Goal: Information Seeking & Learning: Learn about a topic

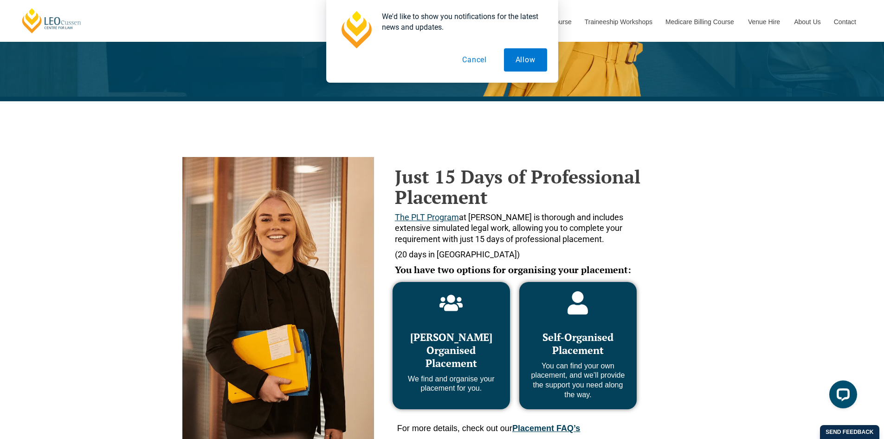
click at [476, 67] on button "Cancel" at bounding box center [475, 59] width 48 height 23
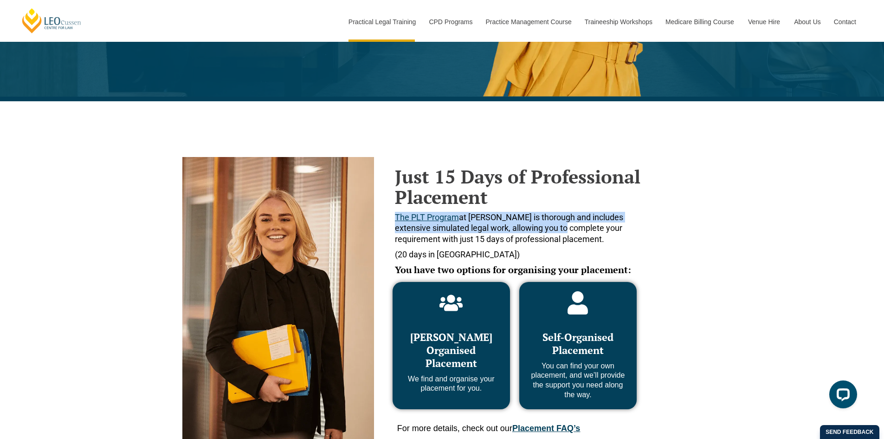
drag, startPoint x: 526, startPoint y: 200, endPoint x: 539, endPoint y: 232, distance: 34.6
click at [539, 232] on div "Just 15 Days of Professional Placement The PLT Program at [PERSON_NAME] is thor…" at bounding box center [520, 227] width 251 height 123
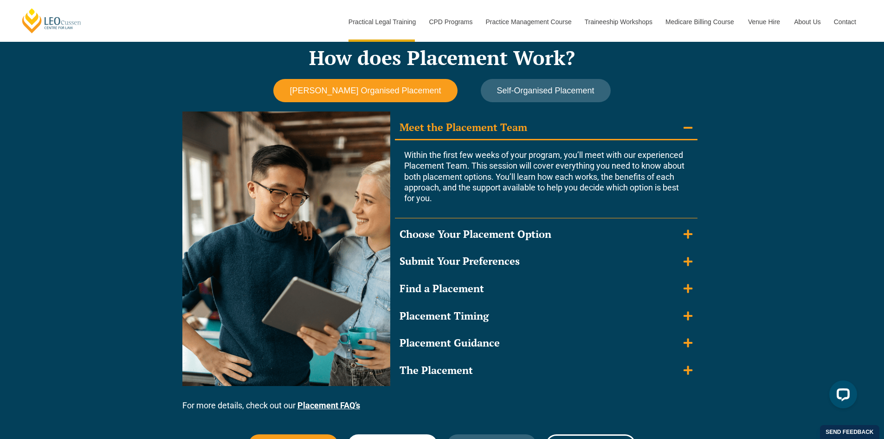
scroll to position [882, 0]
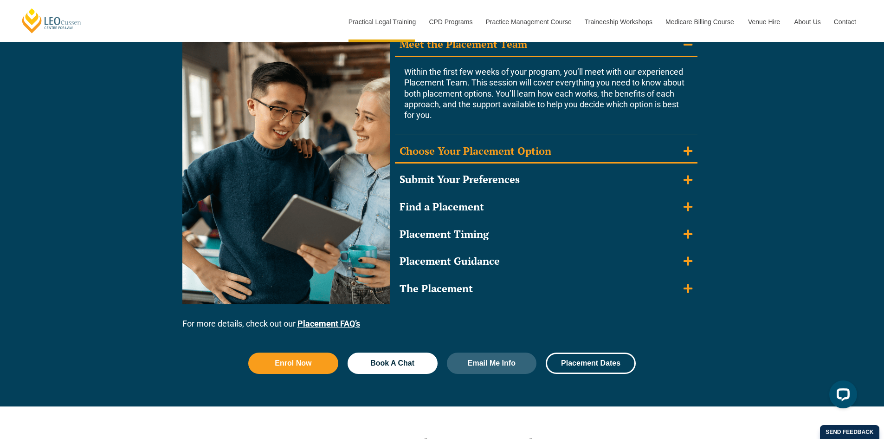
click at [605, 144] on summary "Choose Your Placement Option" at bounding box center [546, 152] width 303 height 24
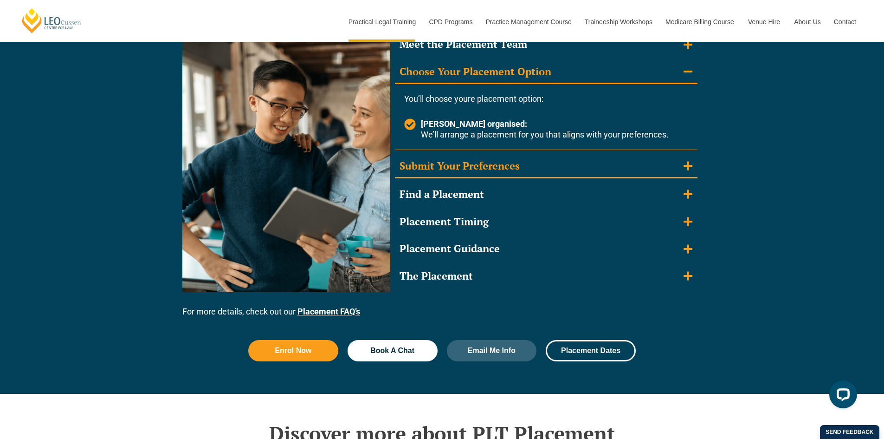
click at [607, 168] on summary "Submit Your Preferences" at bounding box center [546, 167] width 303 height 24
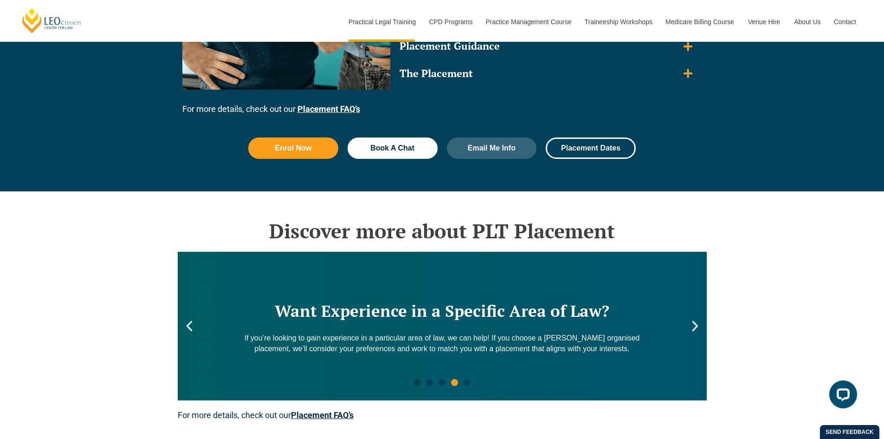
scroll to position [1346, 0]
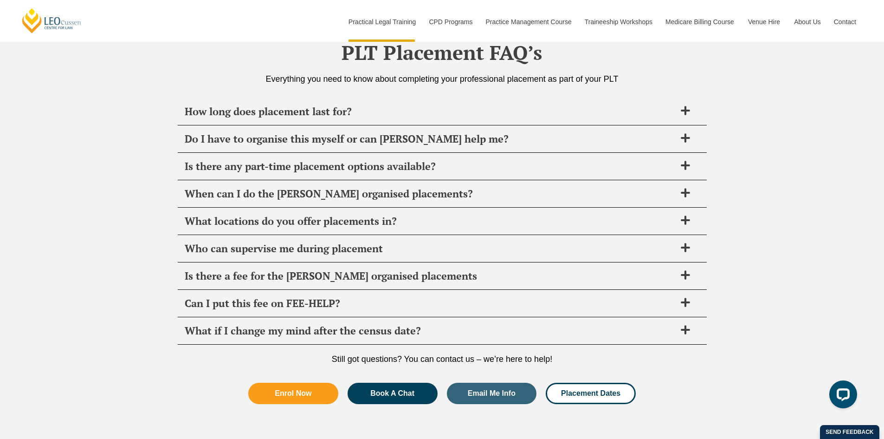
scroll to position [3280, 0]
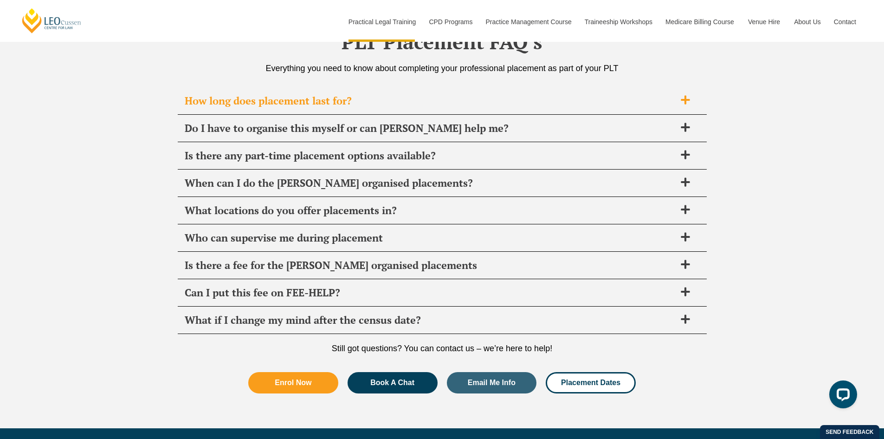
click at [342, 92] on div "How long does placement last for?" at bounding box center [442, 100] width 529 height 27
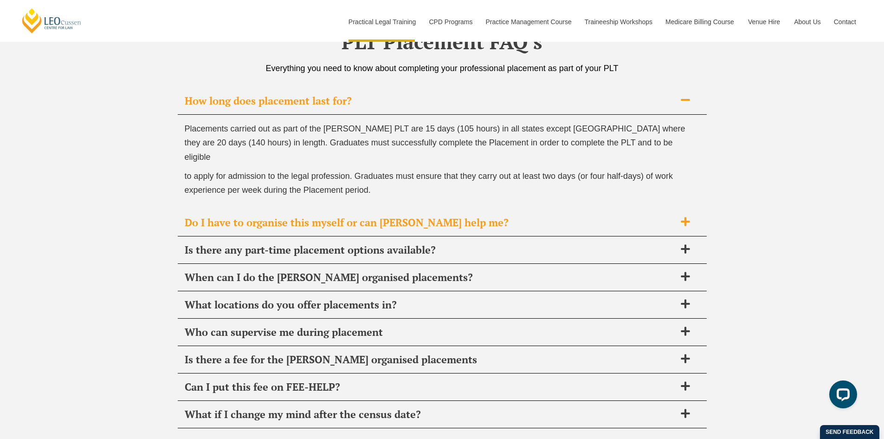
click at [454, 209] on div "Do I have to organise this myself or can [PERSON_NAME] help me?" at bounding box center [442, 222] width 529 height 27
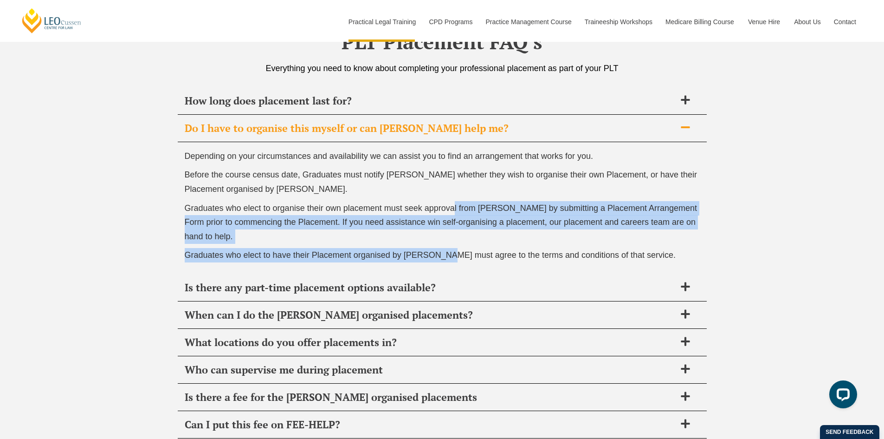
drag, startPoint x: 454, startPoint y: 198, endPoint x: 447, endPoint y: 257, distance: 59.4
click at [447, 253] on div "Depending on your circumstances and availability we can assist you to find an a…" at bounding box center [442, 208] width 529 height 132
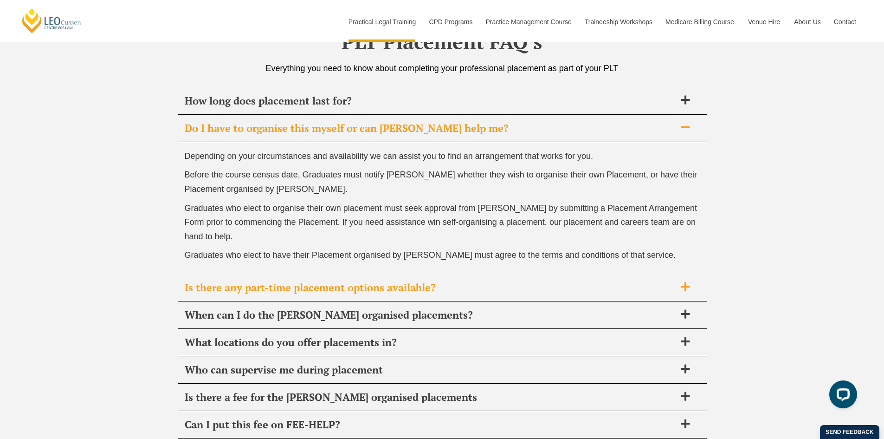
click at [452, 277] on div "Is there any part-time placement options available?" at bounding box center [442, 287] width 529 height 27
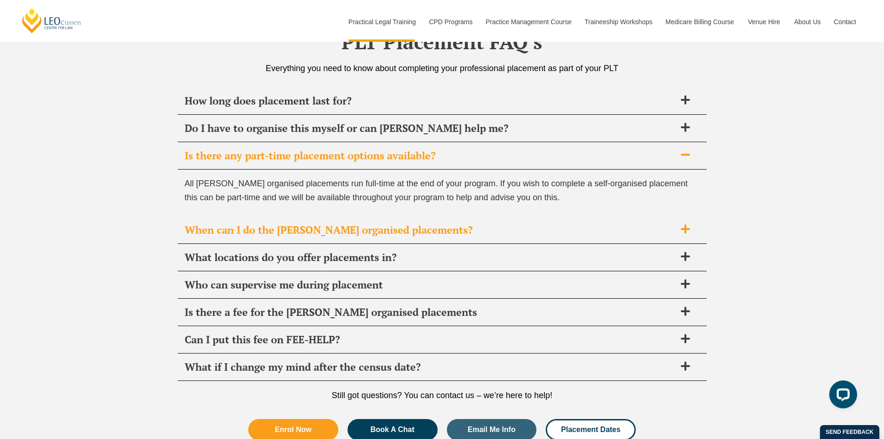
click at [462, 227] on span "When can I do the [PERSON_NAME] organised placements?" at bounding box center [430, 229] width 491 height 13
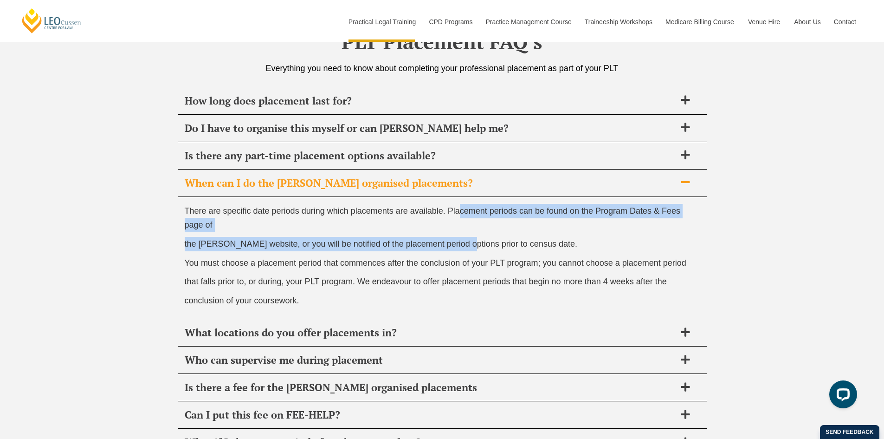
drag, startPoint x: 462, startPoint y: 218, endPoint x: 464, endPoint y: 250, distance: 32.5
click at [464, 250] on div "There are specific date periods during which placements are available. Placemen…" at bounding box center [442, 258] width 529 height 123
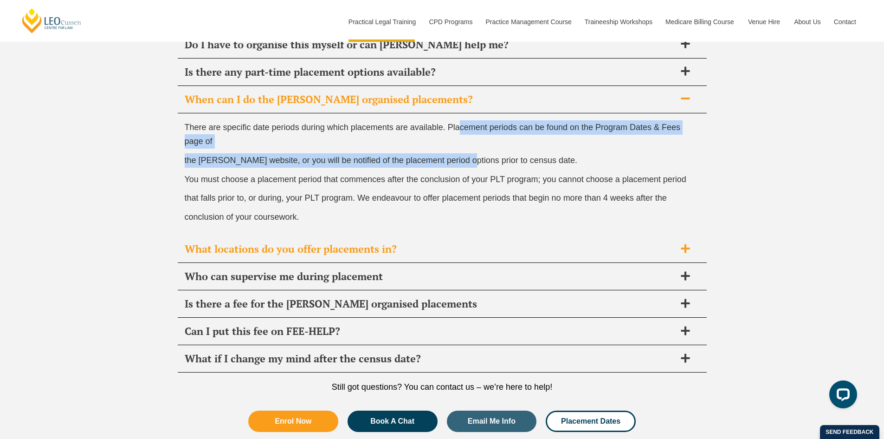
scroll to position [3373, 0]
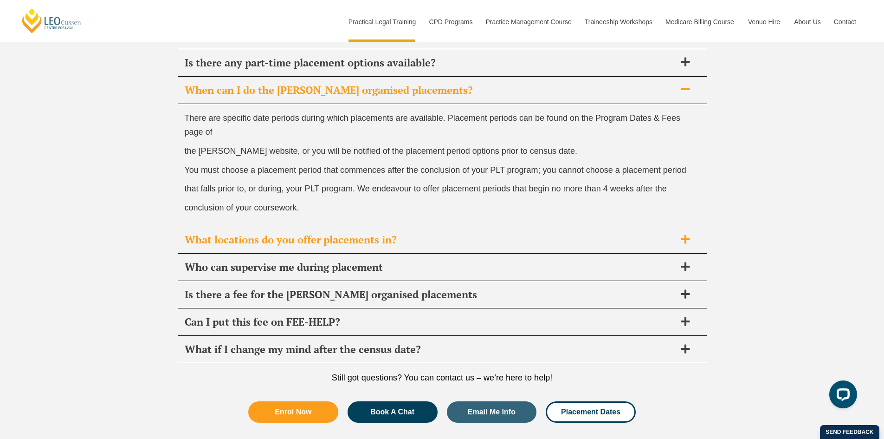
click at [462, 247] on div "What locations do you offer placements in?" at bounding box center [442, 239] width 529 height 27
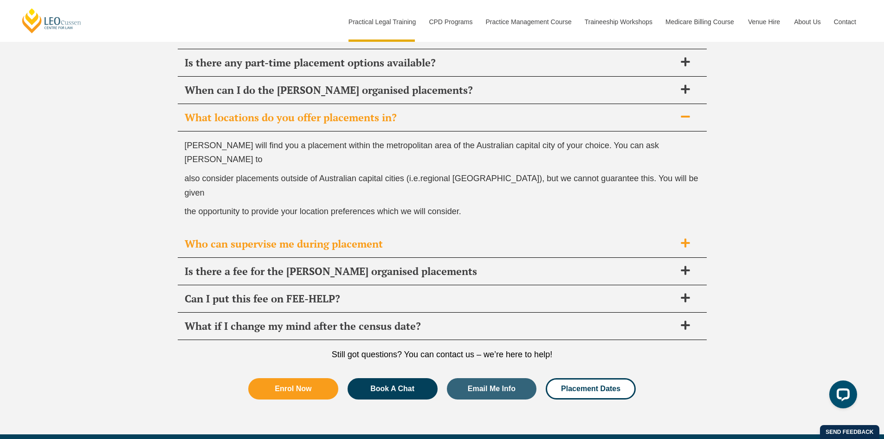
click at [472, 237] on span "Who can supervise me during placement" at bounding box center [430, 243] width 491 height 13
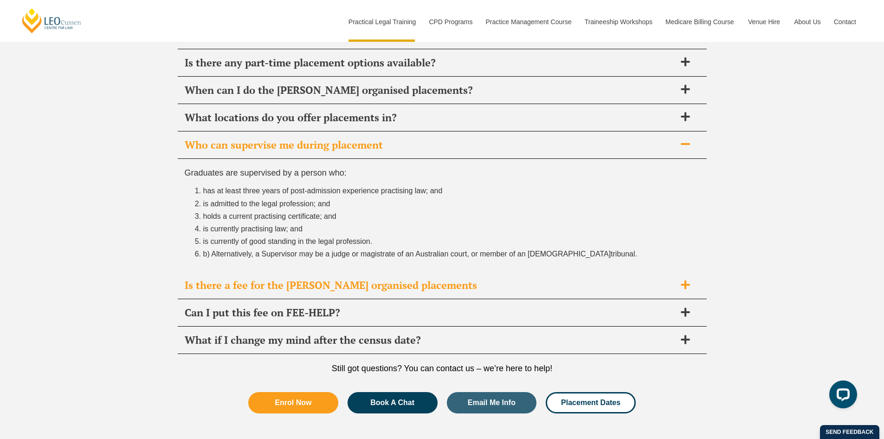
click at [454, 282] on span "Is there a fee for the [PERSON_NAME] organised placements" at bounding box center [430, 285] width 491 height 13
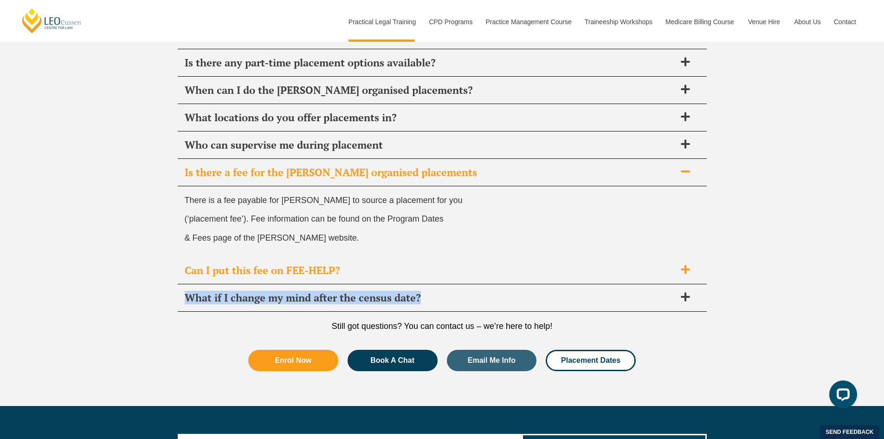
drag, startPoint x: 455, startPoint y: 294, endPoint x: 458, endPoint y: 270, distance: 23.8
click at [458, 270] on div "How long does placement last for? Placements carried out as part of the [PERSON…" at bounding box center [442, 152] width 529 height 317
click at [458, 270] on span "Can I put this fee on FEE-HELP?" at bounding box center [430, 270] width 491 height 13
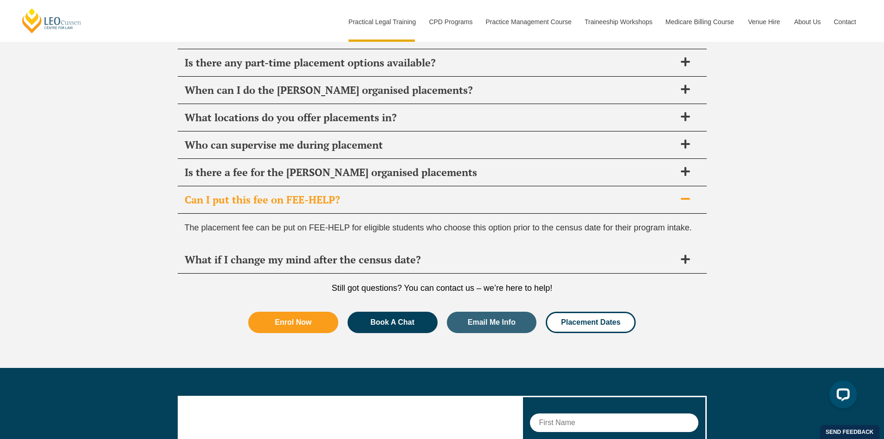
click at [458, 270] on div "What if I change my mind after the census date?" at bounding box center [442, 259] width 529 height 27
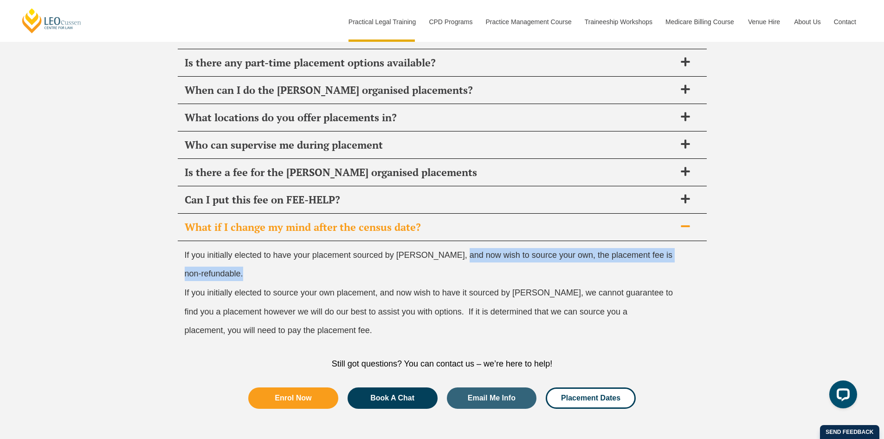
drag, startPoint x: 458, startPoint y: 270, endPoint x: 460, endPoint y: 256, distance: 14.5
click at [460, 256] on div "If you initially elected to have your placement sourced by [PERSON_NAME], and n…" at bounding box center [442, 295] width 529 height 108
